Goal: Information Seeking & Learning: Learn about a topic

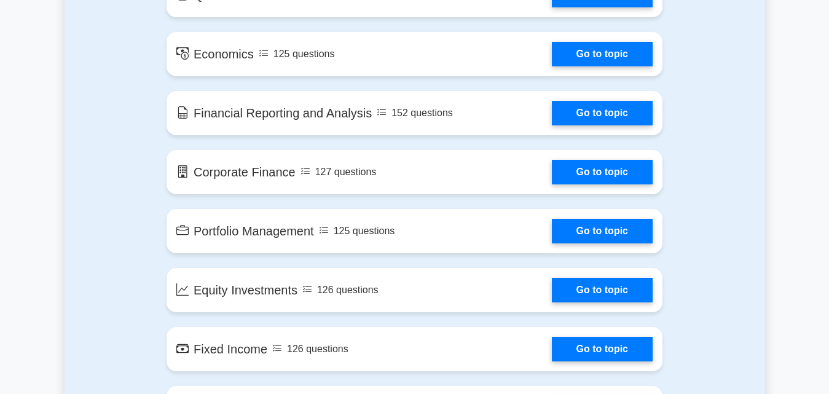
scroll to position [644, 0]
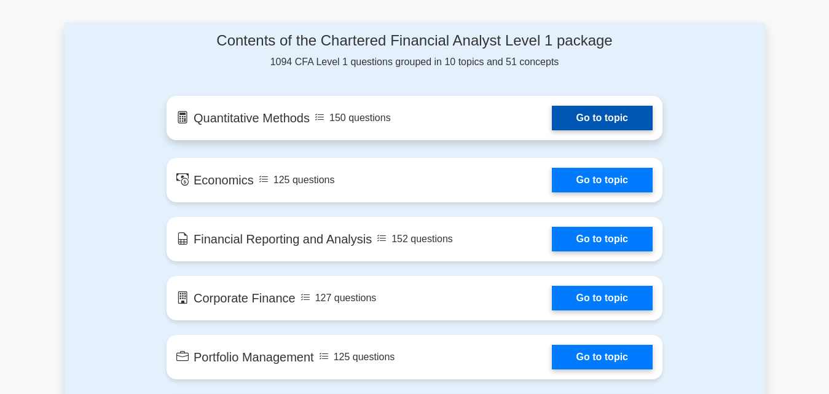
click at [619, 118] on link "Go to topic" at bounding box center [602, 118] width 101 height 25
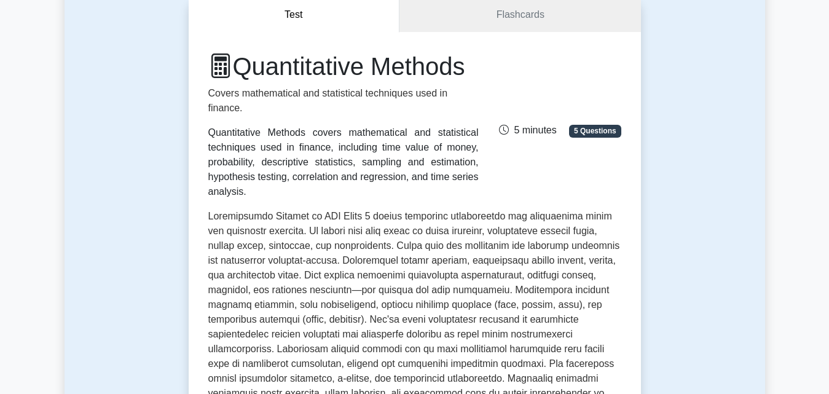
scroll to position [101, 0]
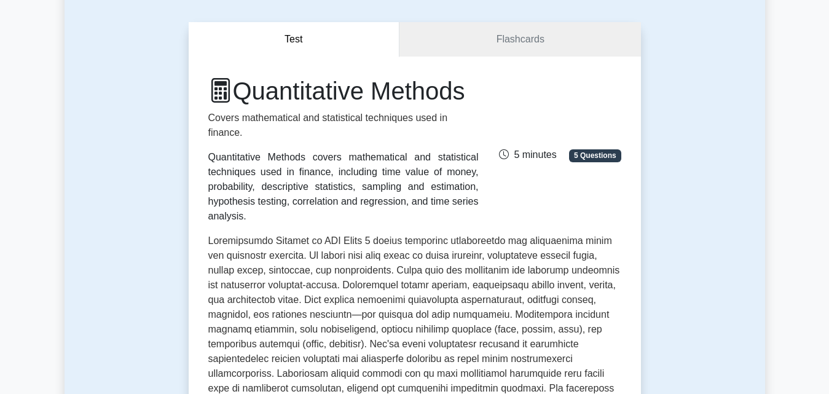
drag, startPoint x: 838, startPoint y: 31, endPoint x: 838, endPoint y: 49, distance: 17.2
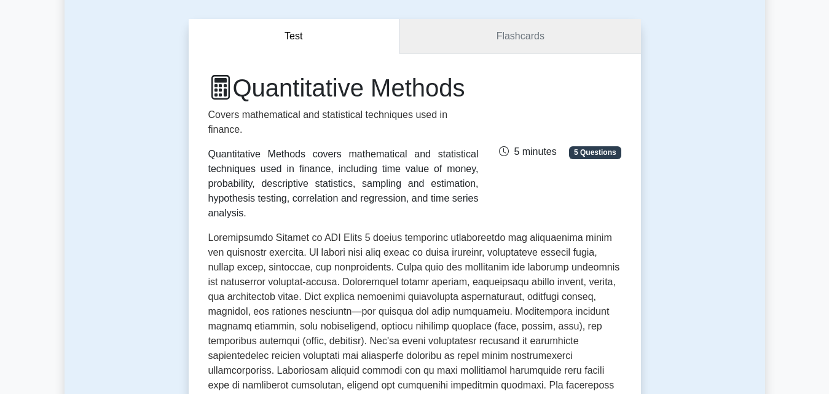
click at [557, 39] on link "Flashcards" at bounding box center [519, 36] width 241 height 35
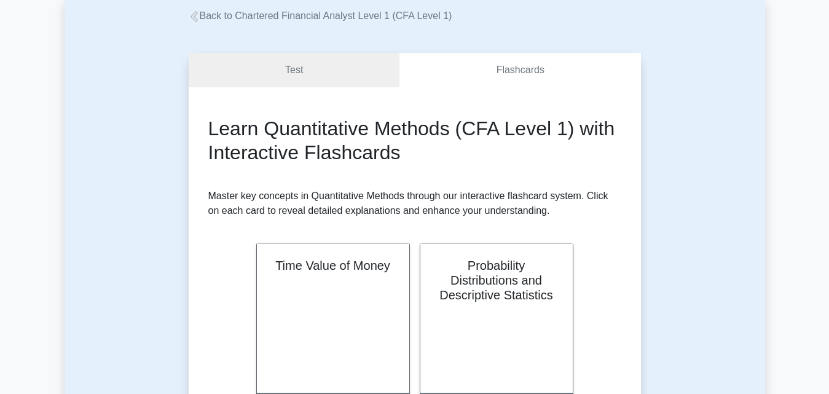
scroll to position [23, 0]
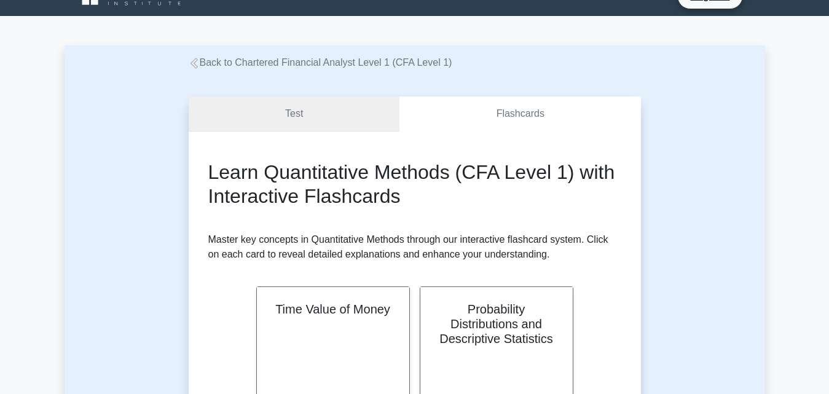
click at [291, 118] on link "Test" at bounding box center [294, 113] width 211 height 35
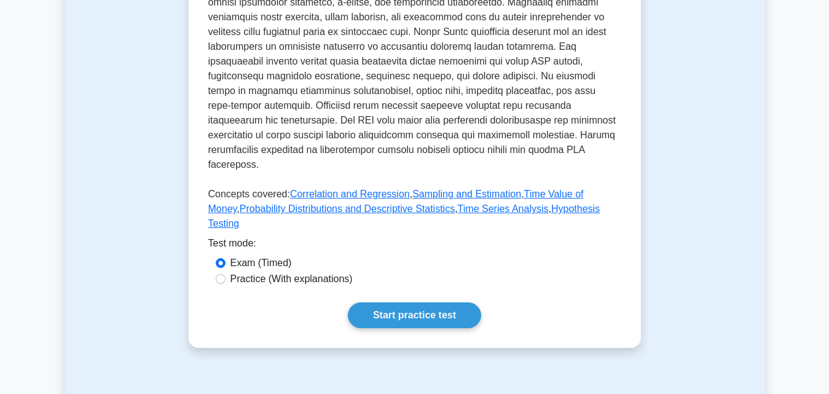
scroll to position [488, 0]
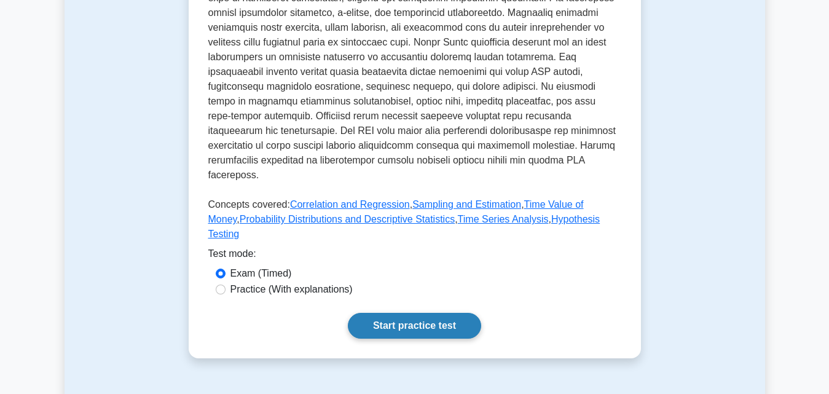
click at [418, 330] on link "Start practice test" at bounding box center [414, 326] width 133 height 26
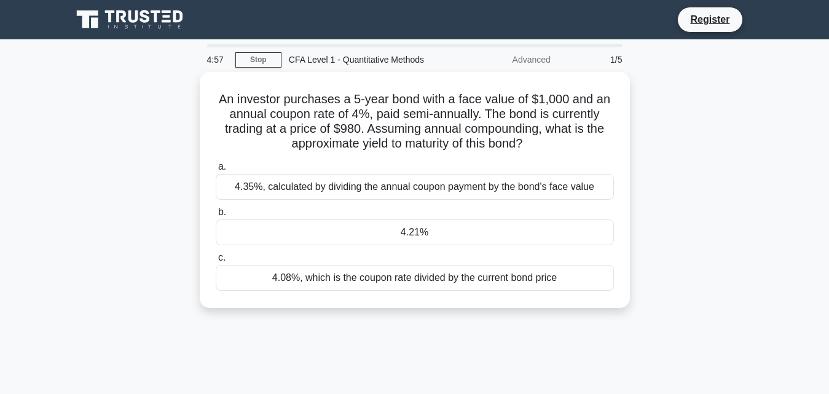
drag, startPoint x: 838, startPoint y: 65, endPoint x: 838, endPoint y: 53, distance: 12.3
click at [828, 53] on html "Register 4:57 Stop" at bounding box center [414, 331] width 829 height 663
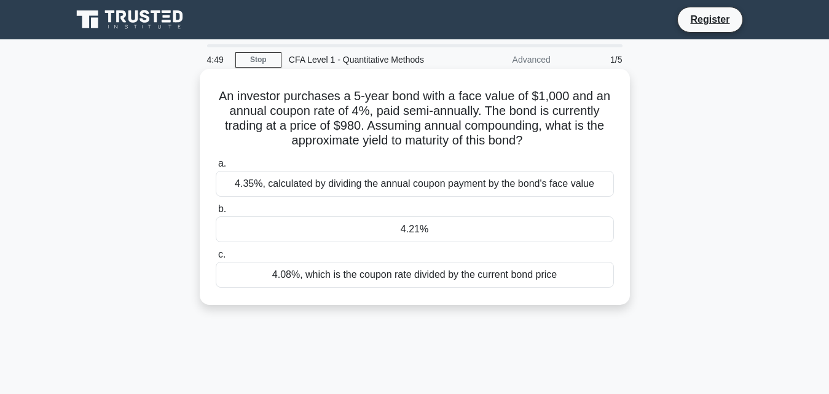
click at [533, 189] on div "4.35%, calculated by dividing the annual coupon payment by the bond's face value" at bounding box center [415, 184] width 398 height 26
click at [216, 168] on input "a. 4.35%, calculated by dividing the annual coupon payment by the bond's face v…" at bounding box center [216, 164] width 0 height 8
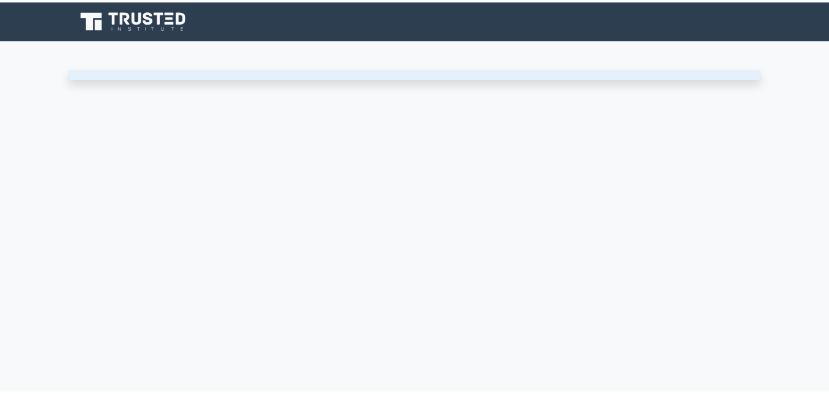
scroll to position [23, 0]
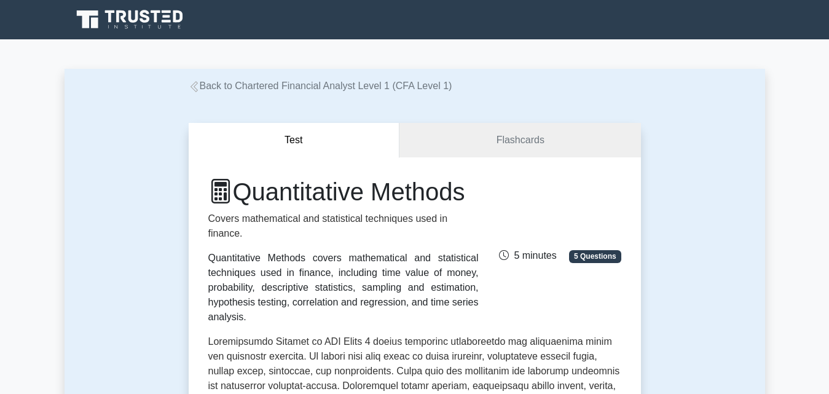
scroll to position [101, 0]
